Goal: Use online tool/utility: Utilize a website feature to perform a specific function

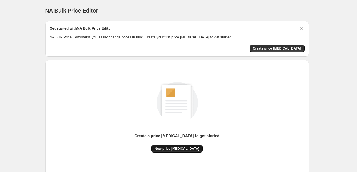
click at [187, 147] on span "New price [MEDICAL_DATA]" at bounding box center [177, 148] width 45 height 4
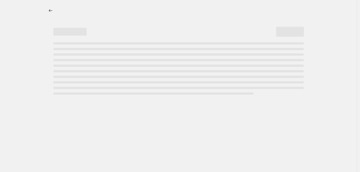
select select "percentage"
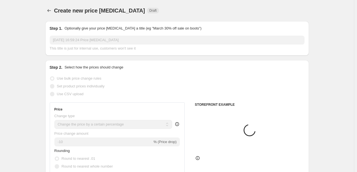
scroll to position [28, 0]
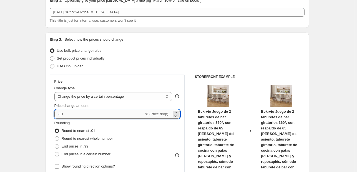
click at [91, 111] on input "-10" at bounding box center [99, 113] width 90 height 9
type input "-1"
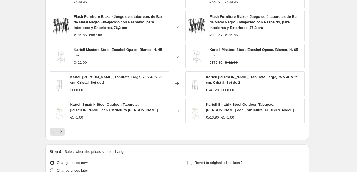
scroll to position [407, 0]
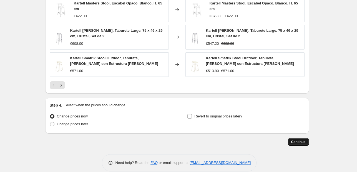
type input "-35"
click at [302, 138] on button "Continue" at bounding box center [298, 142] width 21 height 8
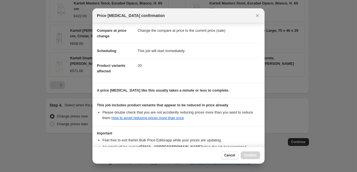
scroll to position [62, 0]
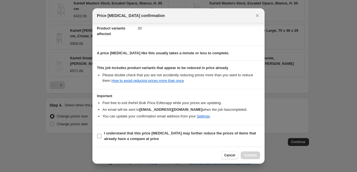
click at [154, 134] on b "I understand that this price [MEDICAL_DATA] may further reduce the prices of it…" at bounding box center [180, 136] width 152 height 10
click at [102, 134] on input "I understand that this price [MEDICAL_DATA] may further reduce the prices of it…" at bounding box center [99, 136] width 4 height 4
checkbox input "true"
click at [250, 154] on span "Confirm" at bounding box center [250, 155] width 13 height 4
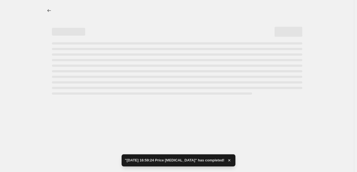
select select "percentage"
